Goal: Check status

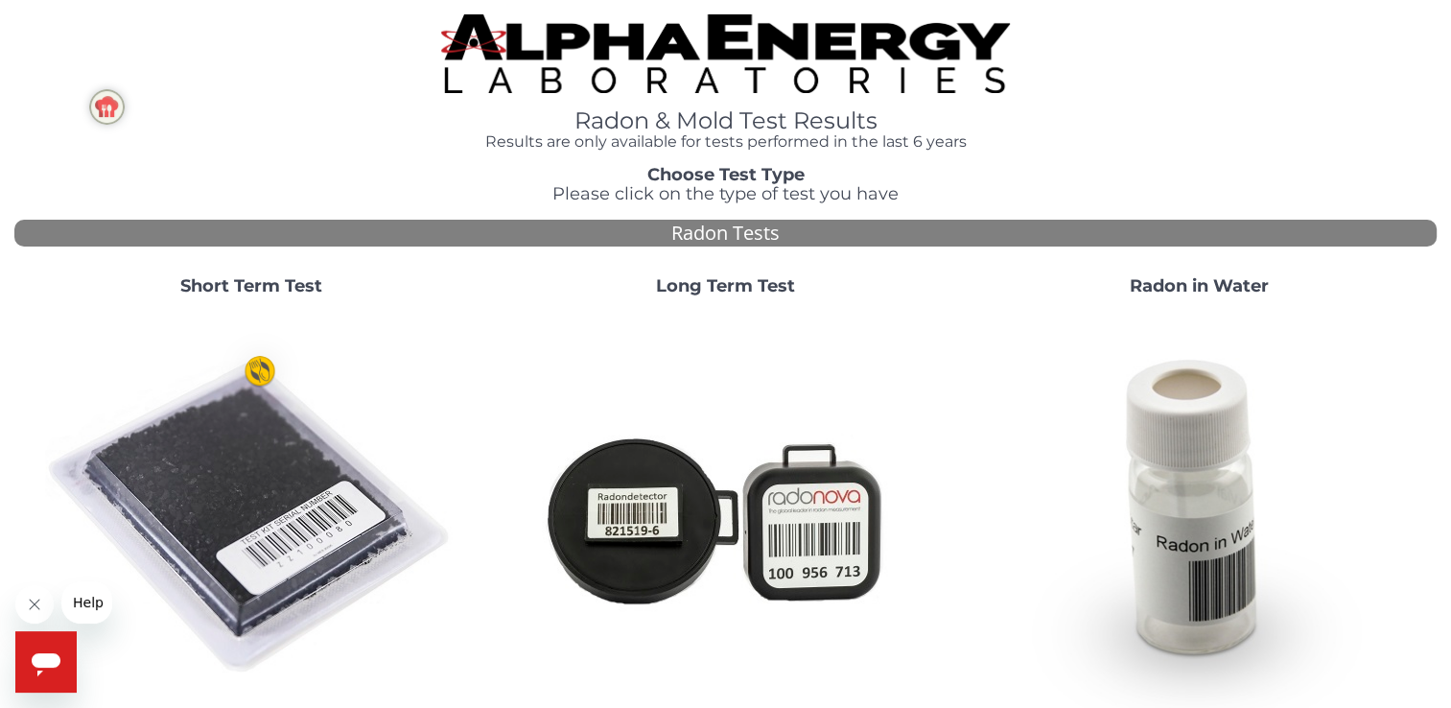
click at [280, 536] on img at bounding box center [251, 518] width 412 height 412
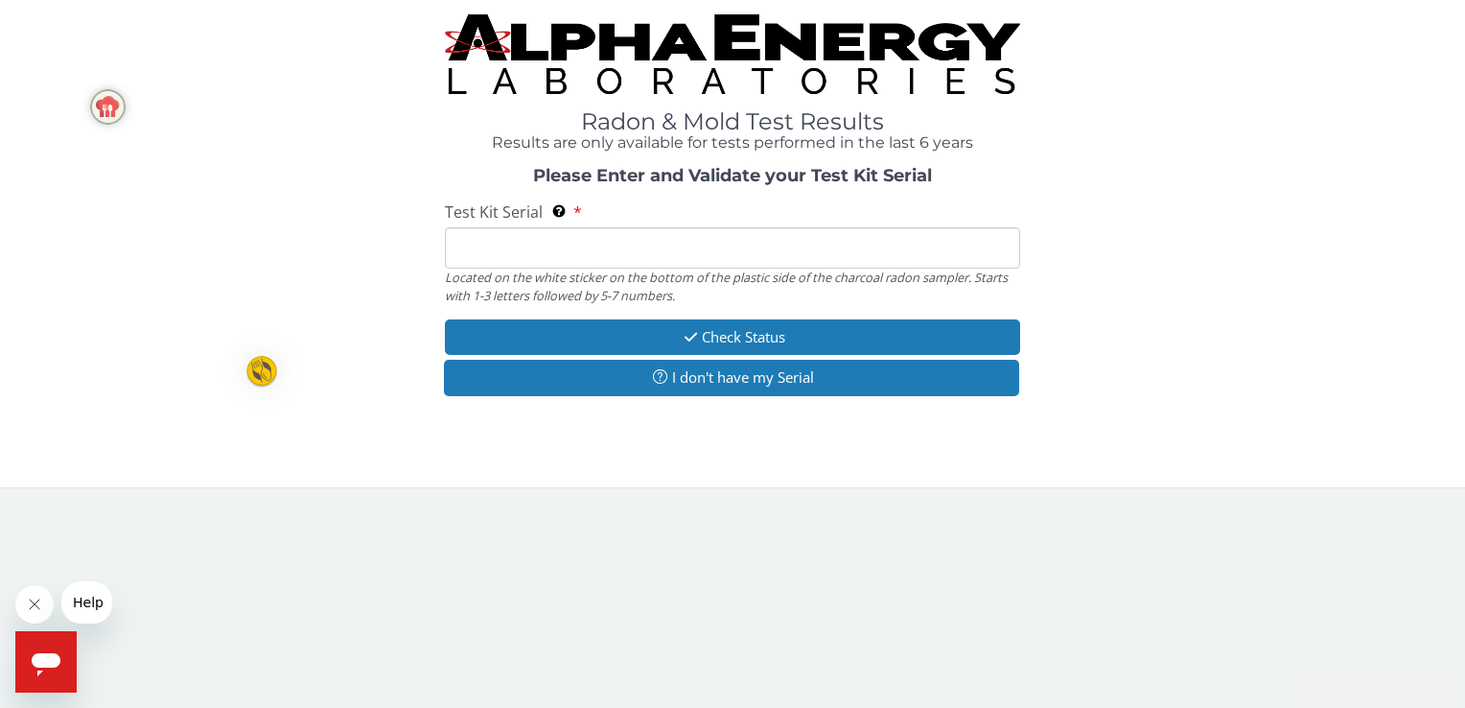
click at [475, 249] on input "Test Kit Serial Located on the white sticker on the bottom of the plastic side …" at bounding box center [732, 247] width 574 height 41
type input "AA764150"
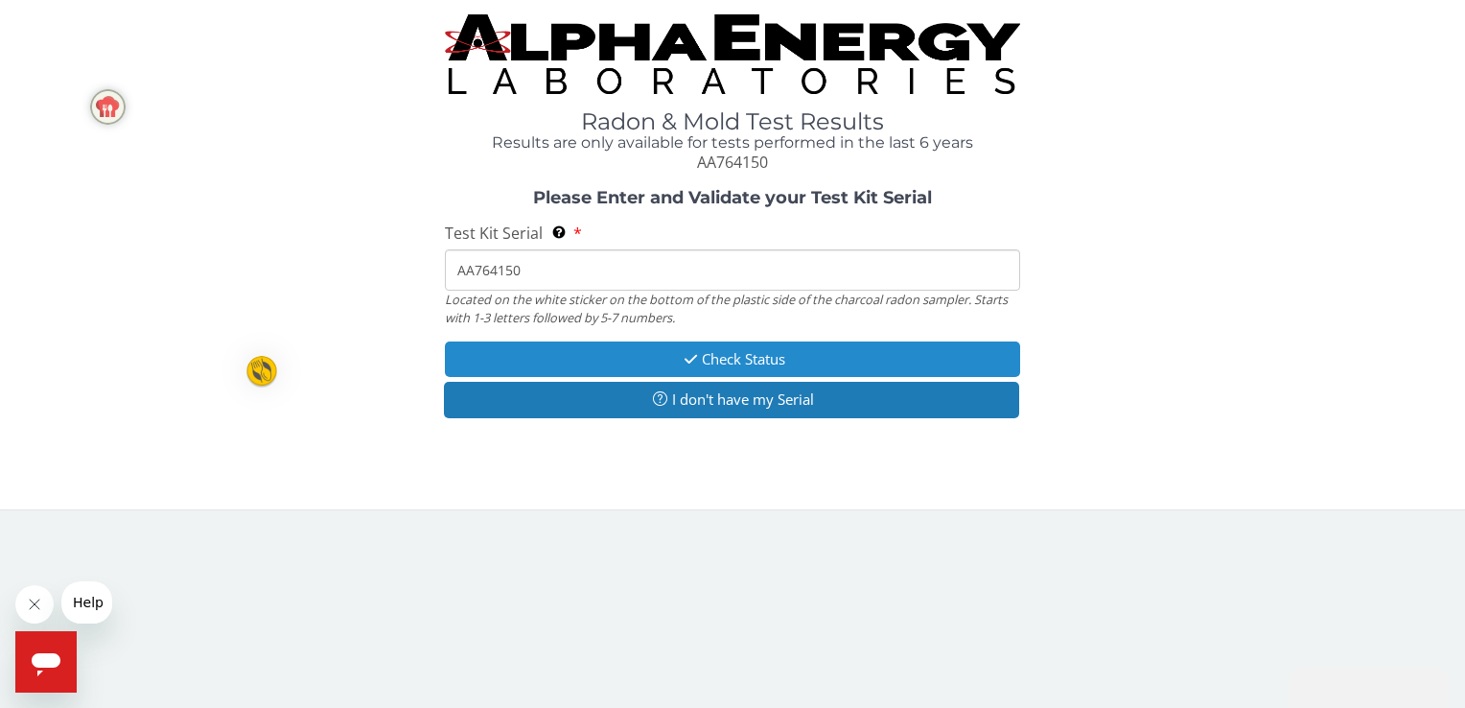
click at [802, 367] on button "Check Status" at bounding box center [732, 358] width 574 height 35
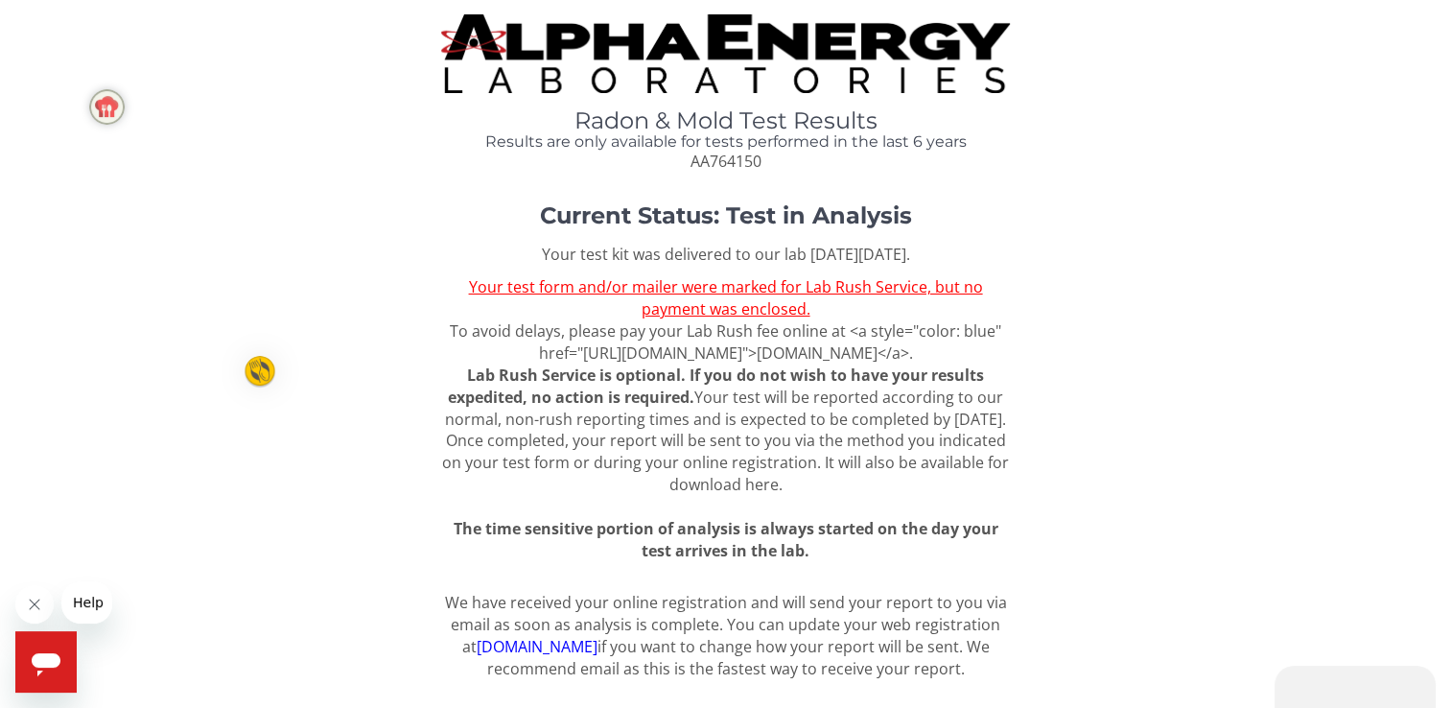
scroll to position [31, 0]
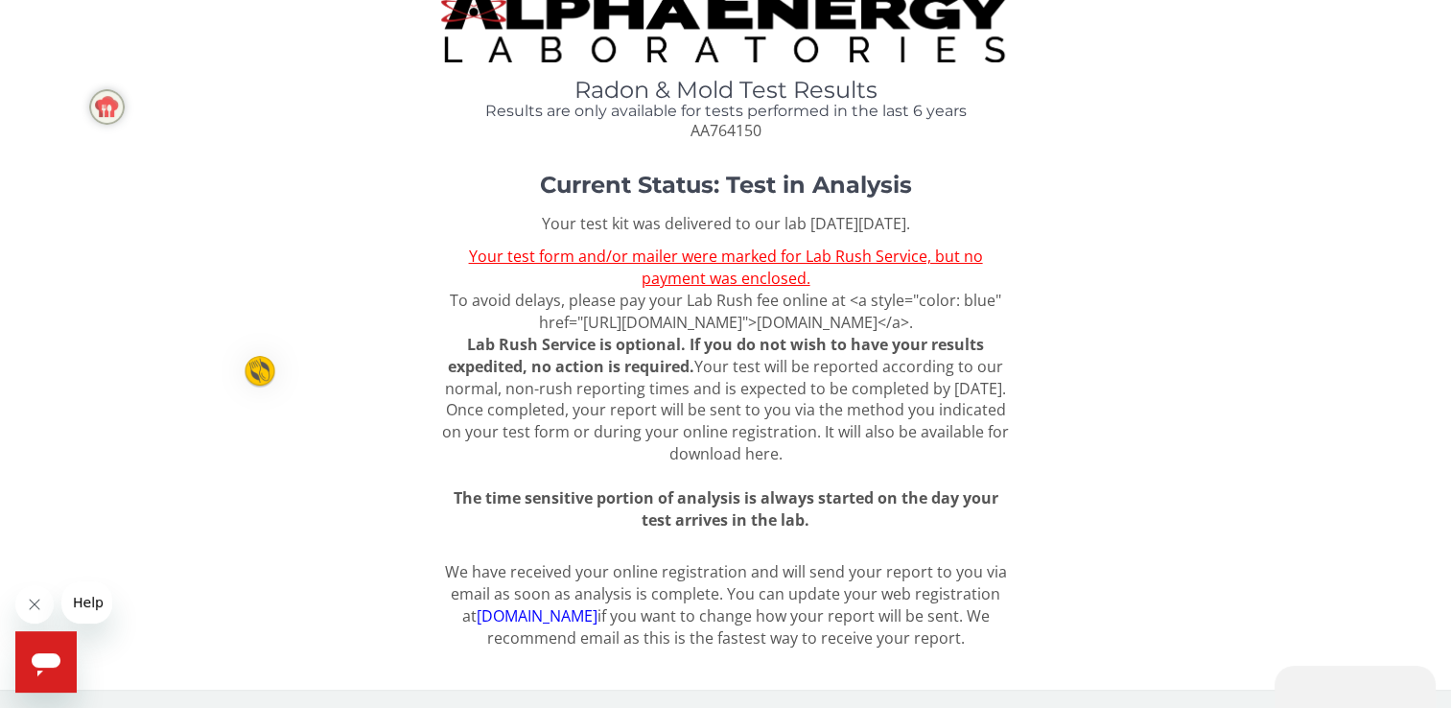
click at [749, 260] on u "Your test form and/or mailer were marked for Lab Rush Service, but no payment w…" at bounding box center [725, 266] width 514 height 43
click at [724, 268] on u "Your test form and/or mailer were marked for Lab Rush Service, but no payment w…" at bounding box center [725, 266] width 514 height 43
click at [512, 262] on u "Your test form and/or mailer were marked for Lab Rush Service, but no payment w…" at bounding box center [725, 266] width 514 height 43
